Goal: Register for event/course

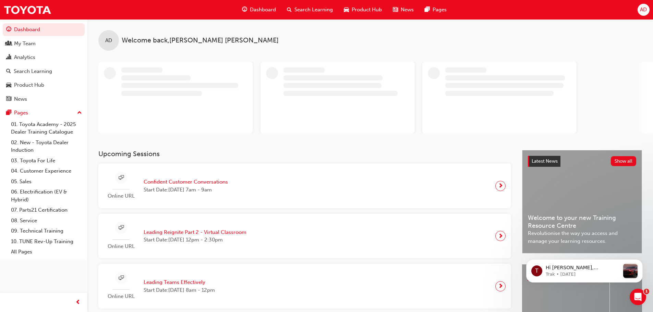
click at [308, 10] on span "Search Learning" at bounding box center [313, 10] width 38 height 8
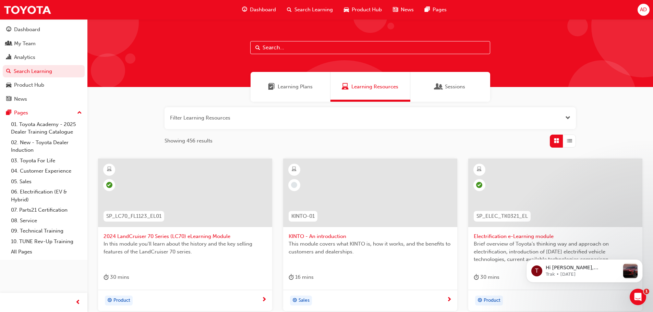
click at [300, 50] on input "text" at bounding box center [370, 47] width 240 height 13
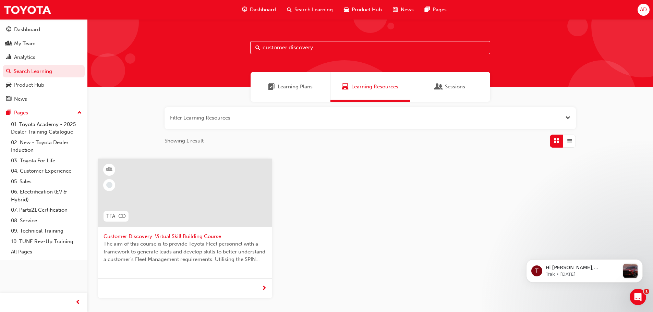
type input "customer discovery"
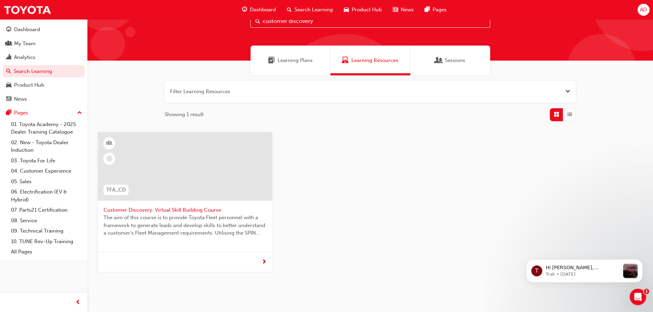
scroll to position [53, 0]
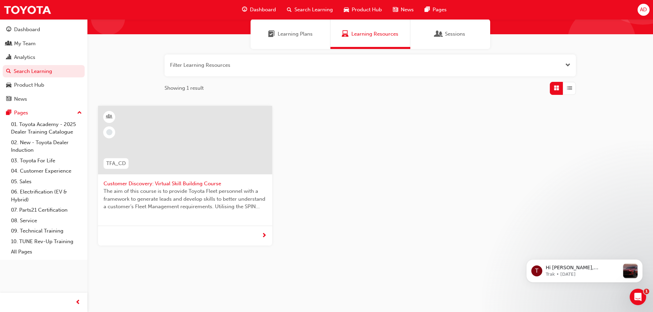
click at [183, 189] on span "The aim of this course is to provide Toyota Fleet personnel with a framework to…" at bounding box center [184, 198] width 163 height 23
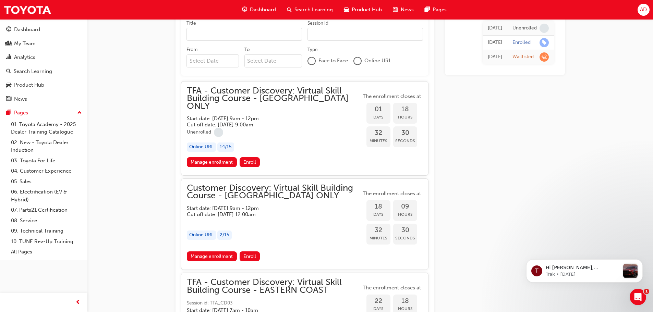
scroll to position [441, 0]
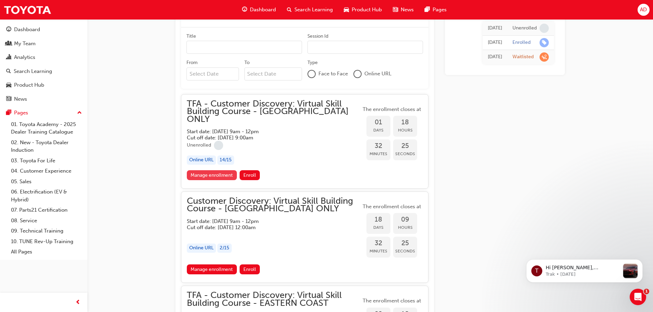
click at [219, 170] on link "Manage enrollment" at bounding box center [212, 175] width 50 height 10
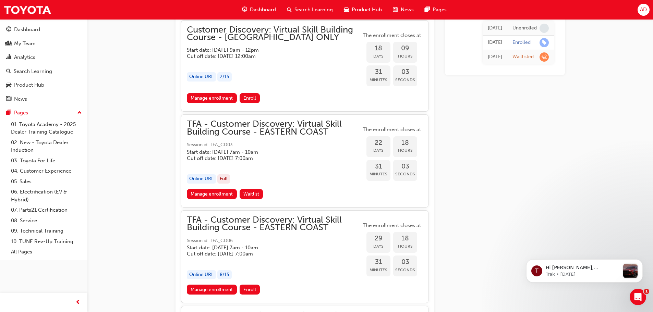
scroll to position [578, 0]
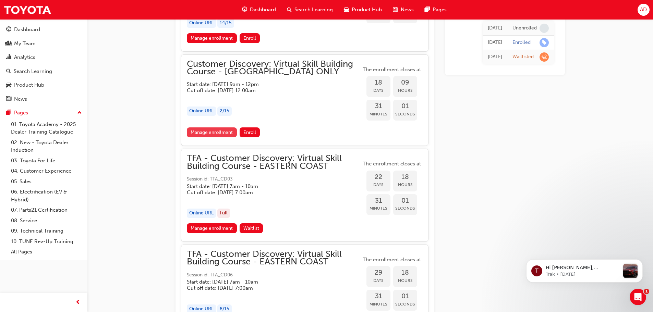
click at [206, 127] on link "Manage enrollment" at bounding box center [212, 132] width 50 height 10
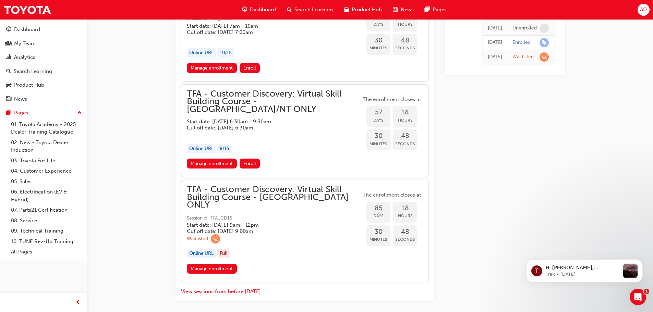
scroll to position [938, 0]
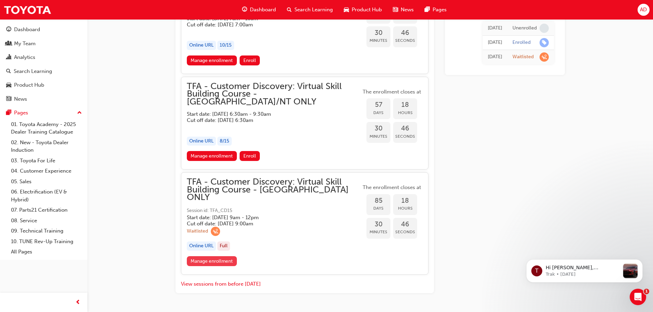
click at [201, 256] on link "Manage enrollment" at bounding box center [212, 261] width 50 height 10
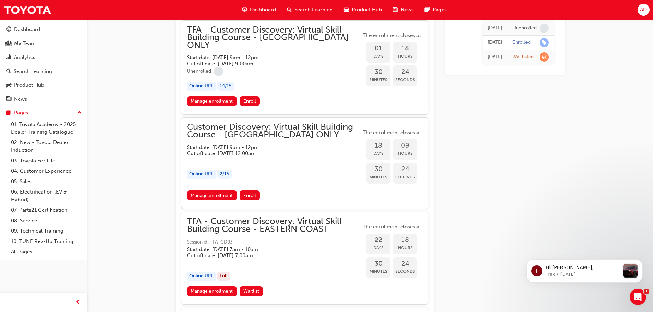
scroll to position [492, 0]
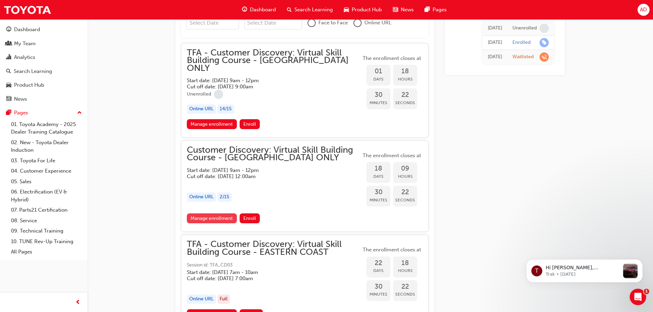
click at [220, 213] on link "Manage enrollment" at bounding box center [212, 218] width 50 height 10
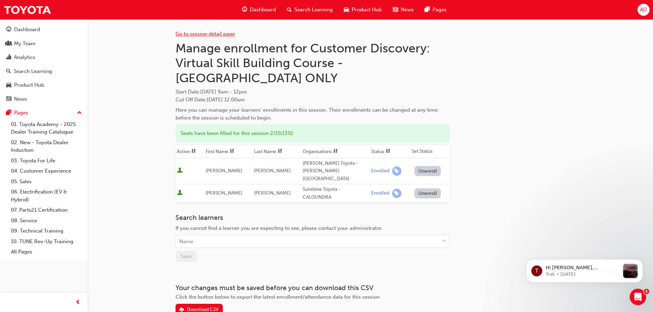
click at [217, 33] on link "Go to session detail page" at bounding box center [204, 34] width 59 height 6
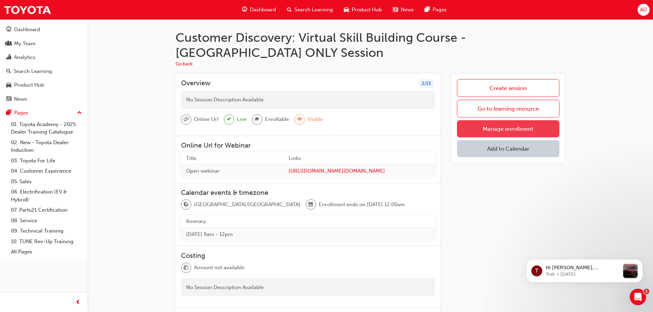
click at [496, 128] on link "Manage enrollment" at bounding box center [508, 128] width 102 height 17
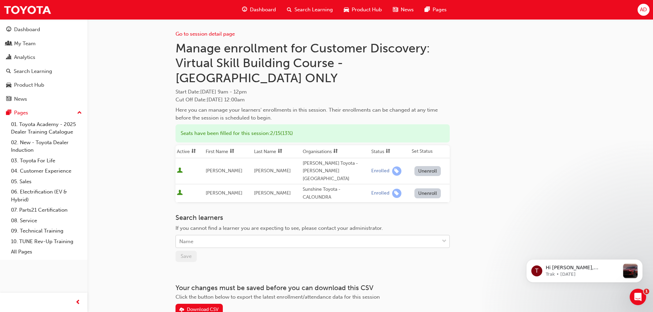
click at [445, 237] on span "down-icon" at bounding box center [444, 241] width 5 height 9
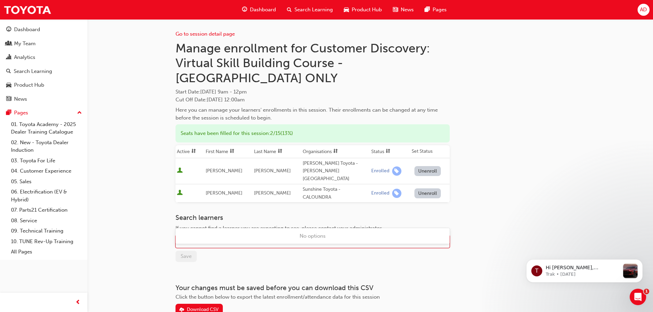
click at [445, 237] on span "down-icon" at bounding box center [444, 241] width 5 height 9
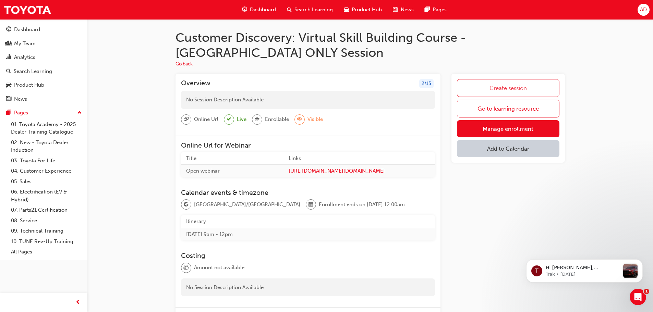
click at [496, 88] on link "Create session" at bounding box center [508, 88] width 102 height 18
click at [187, 63] on button "Go back" at bounding box center [183, 64] width 17 height 8
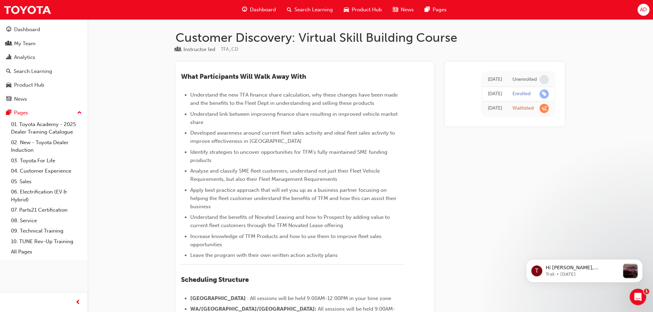
scroll to position [492, 0]
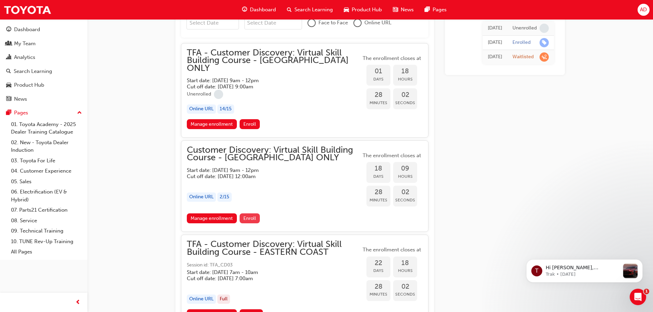
click at [254, 215] on span "Enroll" at bounding box center [249, 218] width 13 height 6
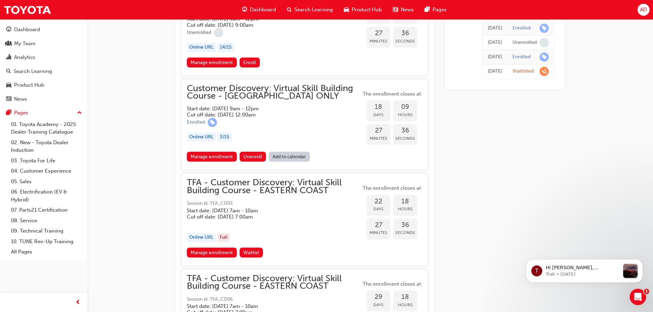
scroll to position [544, 0]
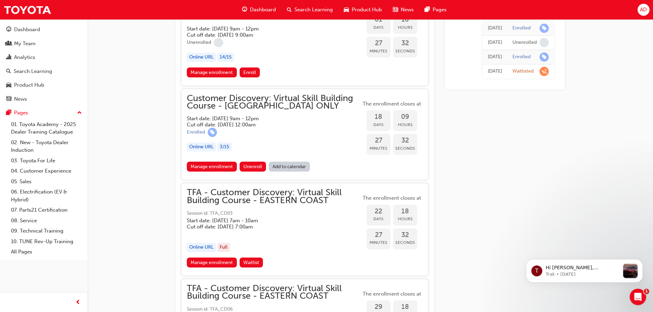
click at [300, 162] on link "Add to calendar" at bounding box center [289, 167] width 41 height 10
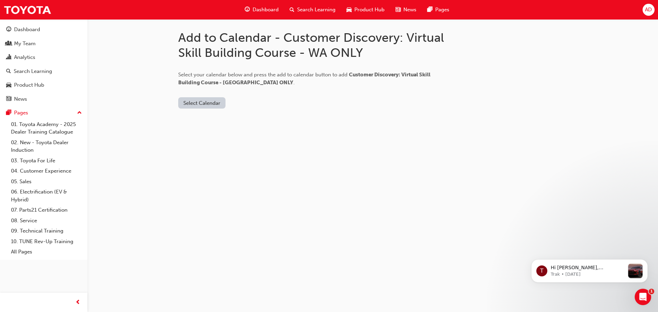
click at [196, 103] on button "Select Calendar" at bounding box center [201, 102] width 47 height 11
click at [200, 119] on div "Outlook.com" at bounding box center [202, 120] width 41 height 8
click at [255, 103] on button "Add to Calendar" at bounding box center [259, 102] width 49 height 11
click at [245, 100] on button "Add to Calendar" at bounding box center [259, 102] width 49 height 11
click at [206, 102] on button "Outlook.com" at bounding box center [204, 102] width 52 height 11
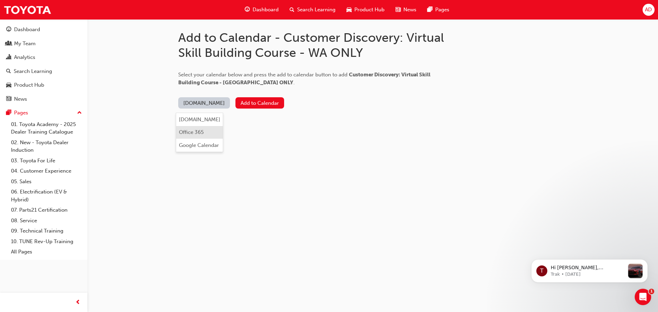
click at [193, 133] on div "Office 365" at bounding box center [191, 132] width 25 height 8
click at [241, 100] on button "Add to Calendar" at bounding box center [243, 102] width 49 height 11
